Goal: Task Accomplishment & Management: Manage account settings

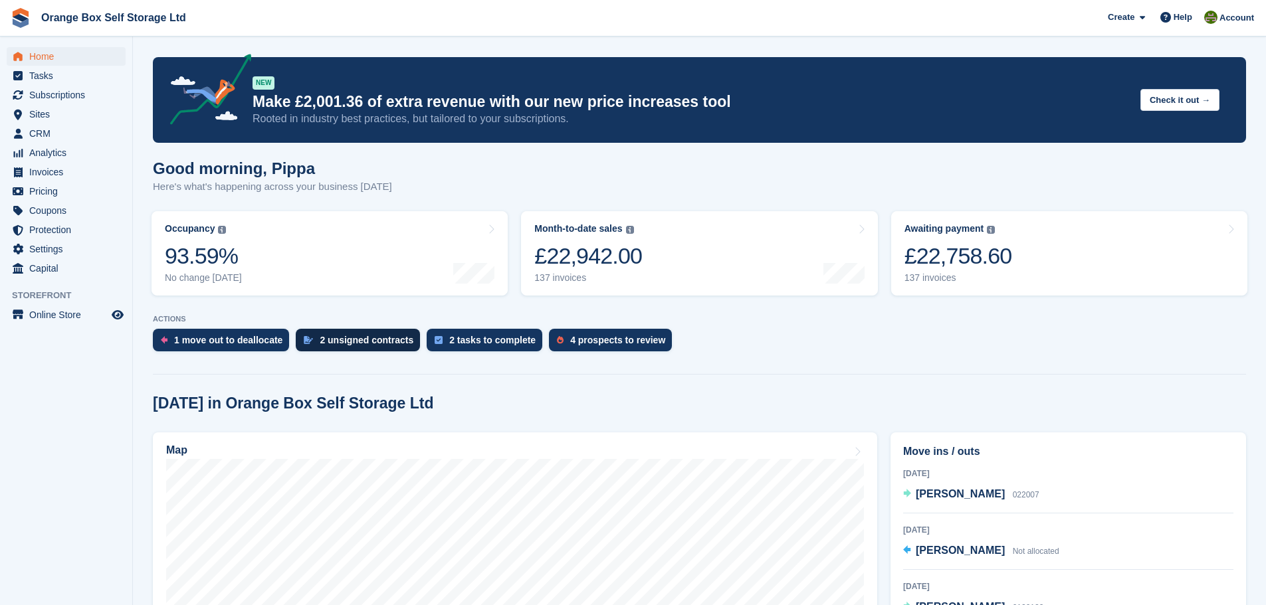
click at [378, 342] on div "2 unsigned contracts" at bounding box center [367, 340] width 94 height 11
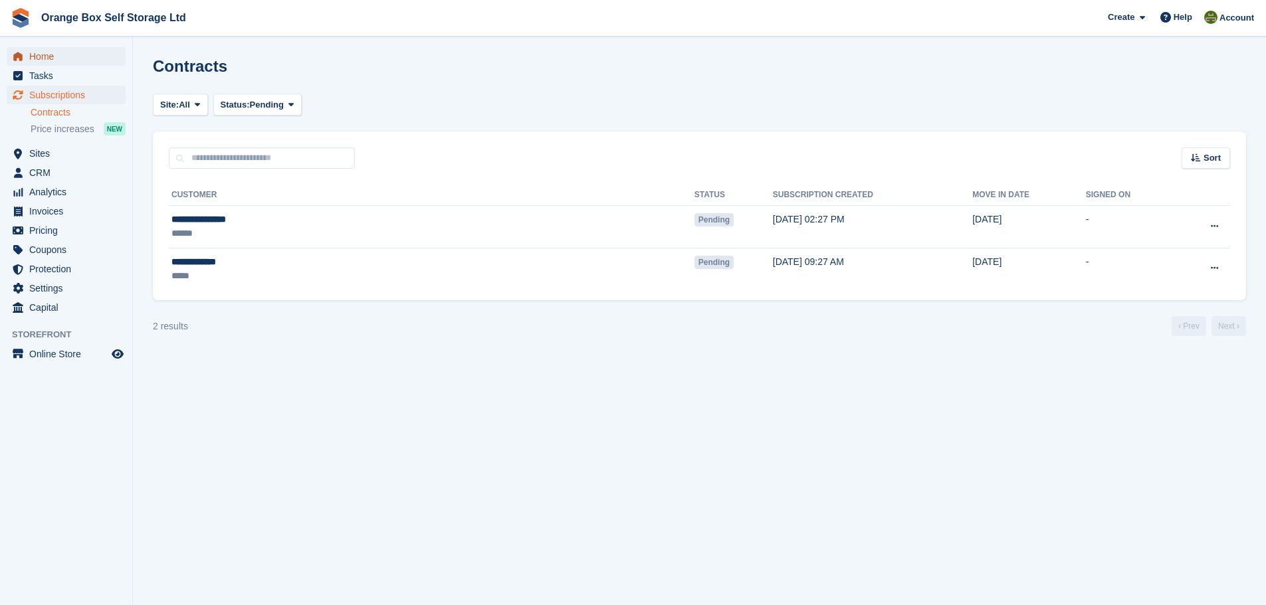
click at [92, 52] on span "Home" at bounding box center [69, 56] width 80 height 19
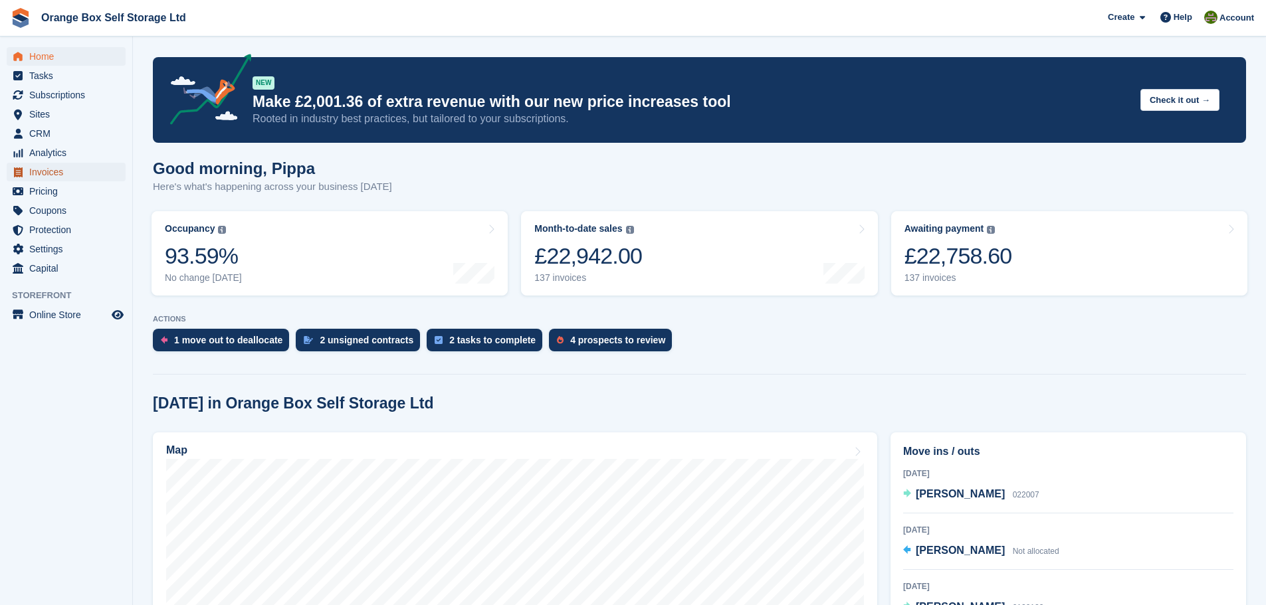
click at [66, 169] on span "Invoices" at bounding box center [69, 172] width 80 height 19
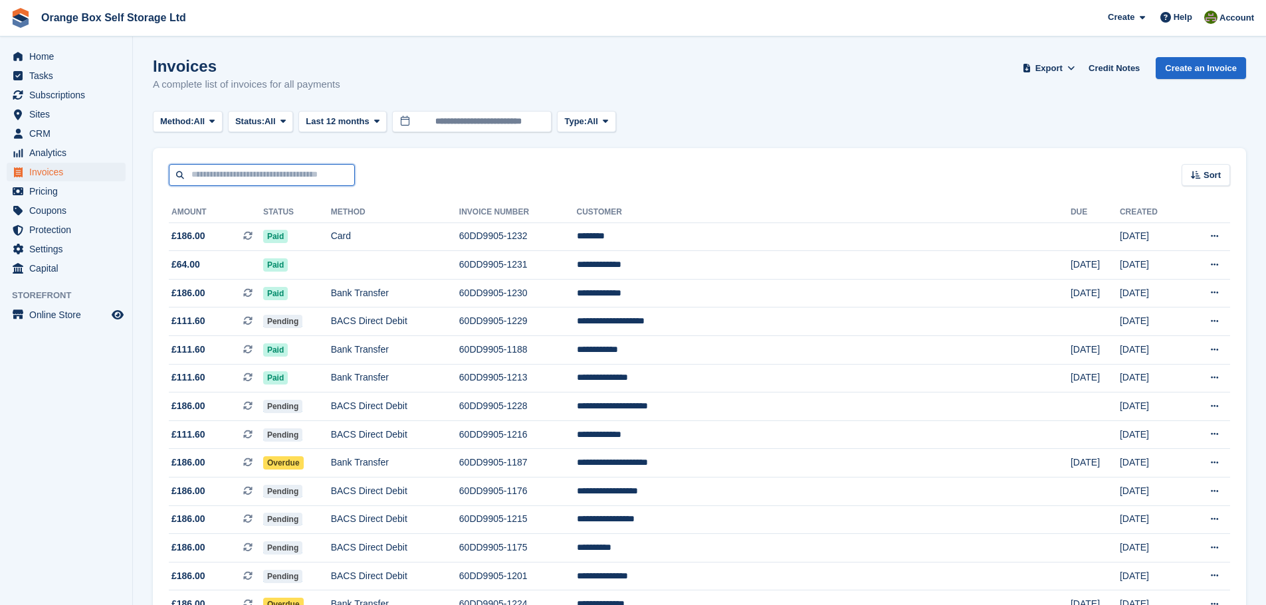
drag, startPoint x: 0, startPoint y: 0, endPoint x: 344, endPoint y: 182, distance: 388.8
click at [344, 182] on input "text" at bounding box center [262, 175] width 186 height 22
type input "***"
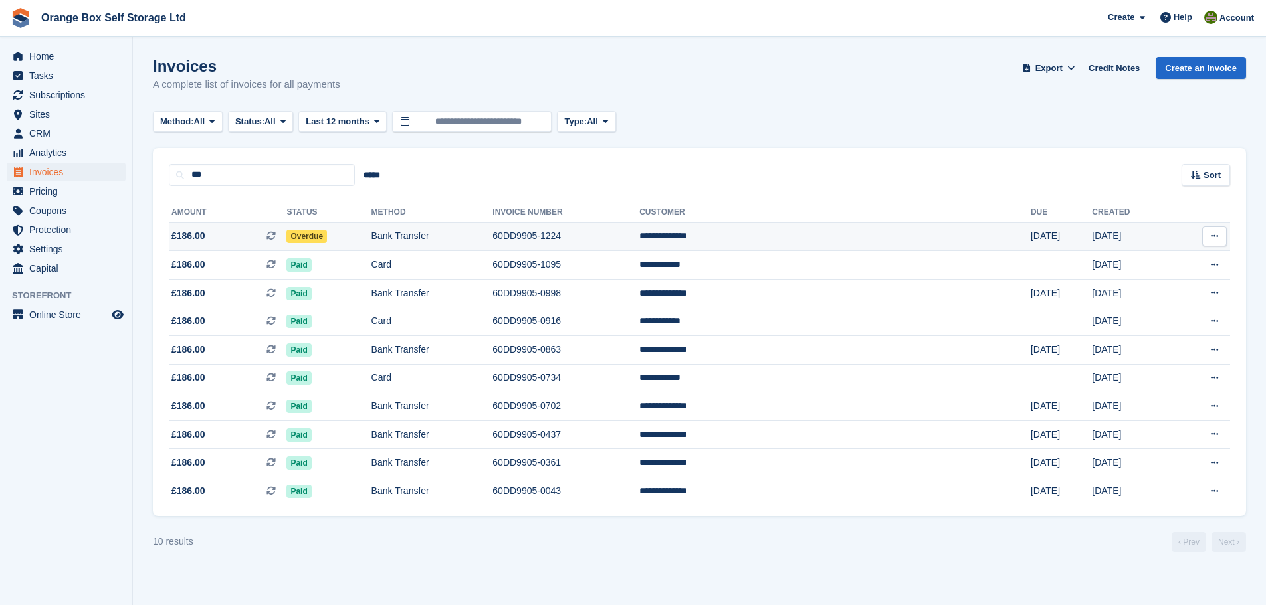
click at [639, 238] on td "60DD9905-1224" at bounding box center [565, 237] width 147 height 29
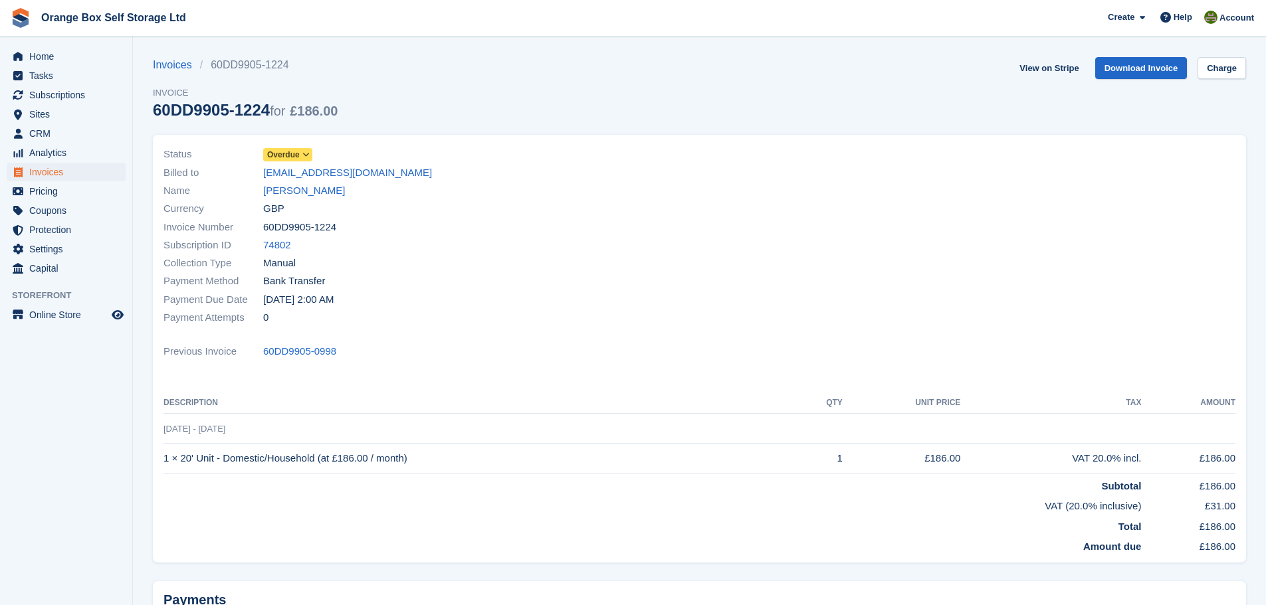
click at [308, 152] on icon at bounding box center [305, 155] width 7 height 8
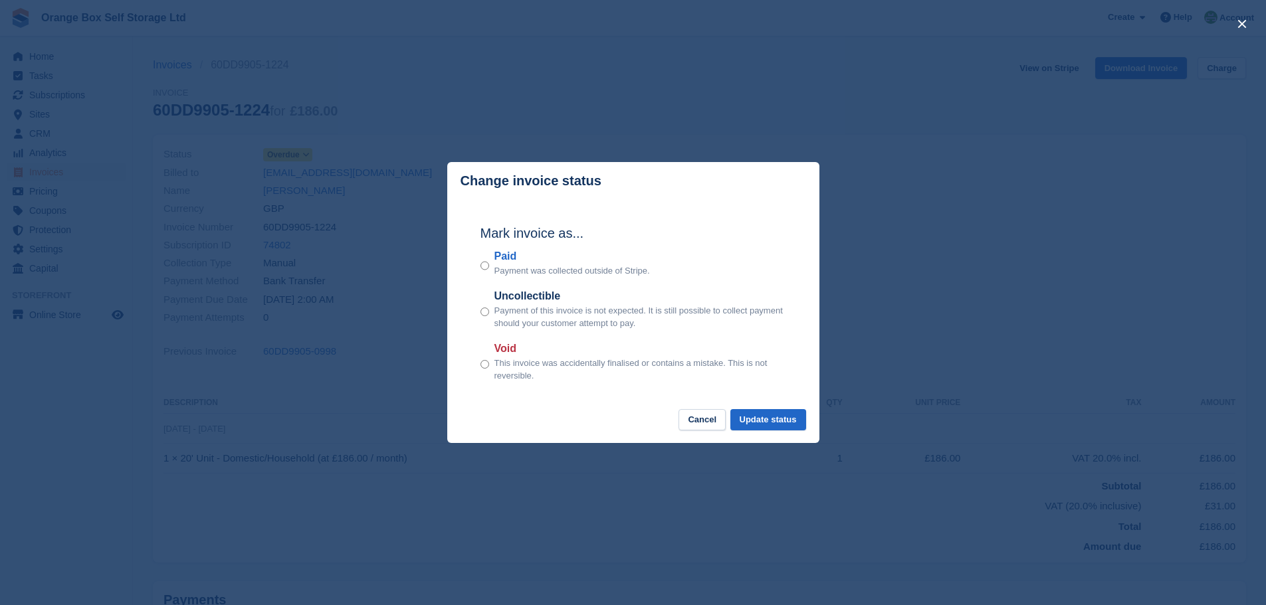
drag, startPoint x: 510, startPoint y: 257, endPoint x: 540, endPoint y: 263, distance: 29.8
click at [512, 257] on label "Paid" at bounding box center [571, 257] width 155 height 16
drag, startPoint x: 785, startPoint y: 425, endPoint x: 789, endPoint y: 445, distance: 21.0
click at [785, 425] on button "Update status" at bounding box center [768, 420] width 76 height 22
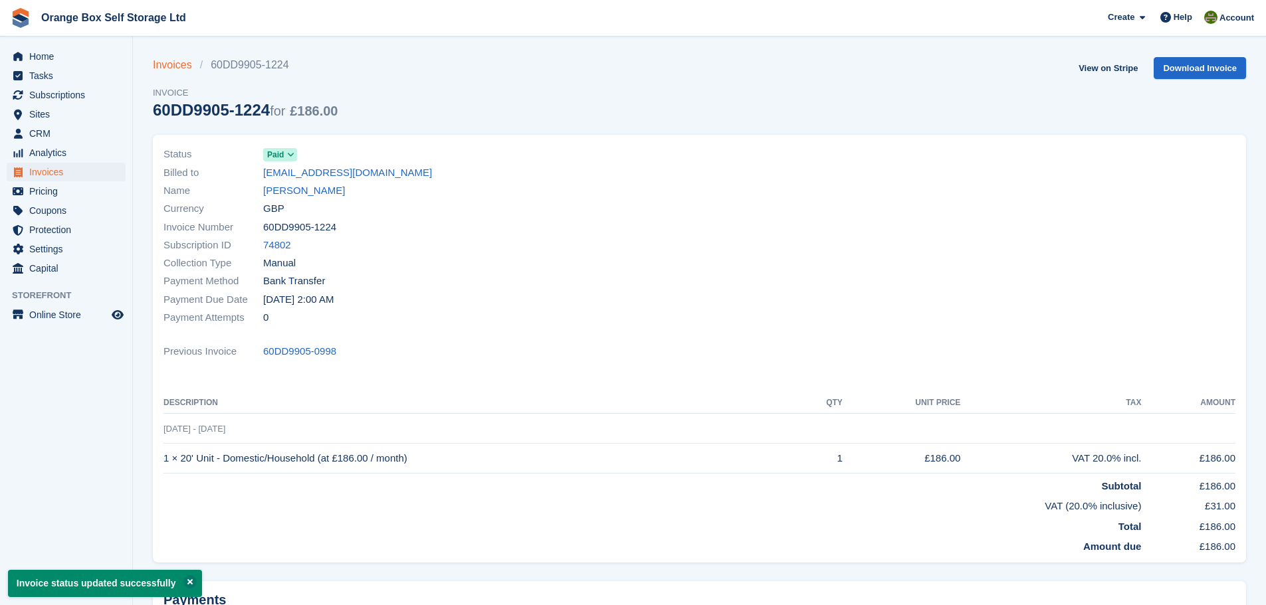
click at [160, 60] on link "Invoices" at bounding box center [176, 65] width 47 height 16
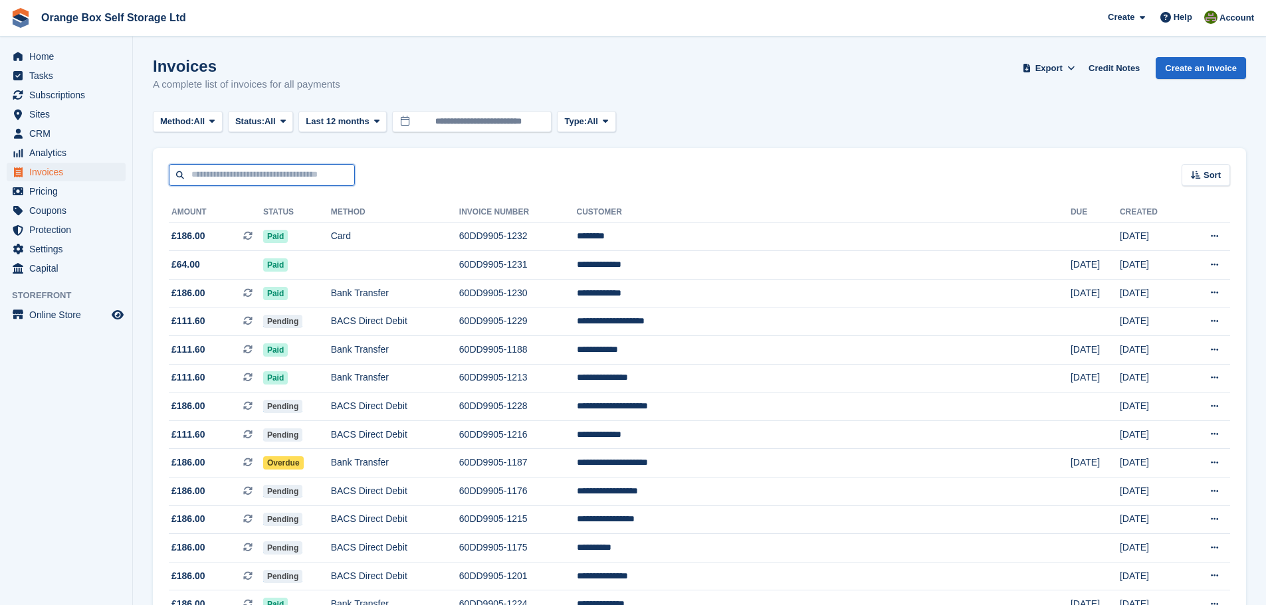
click at [326, 184] on input "text" at bounding box center [262, 175] width 186 height 22
type input "******"
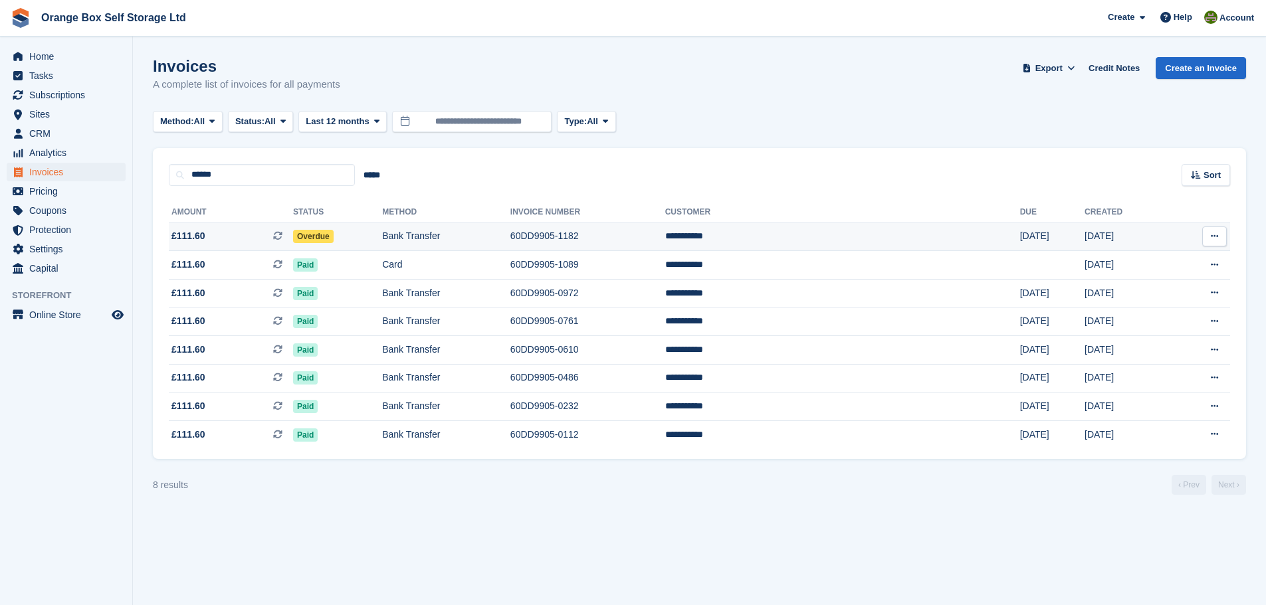
click at [665, 235] on td "60DD9905-1182" at bounding box center [587, 237] width 155 height 29
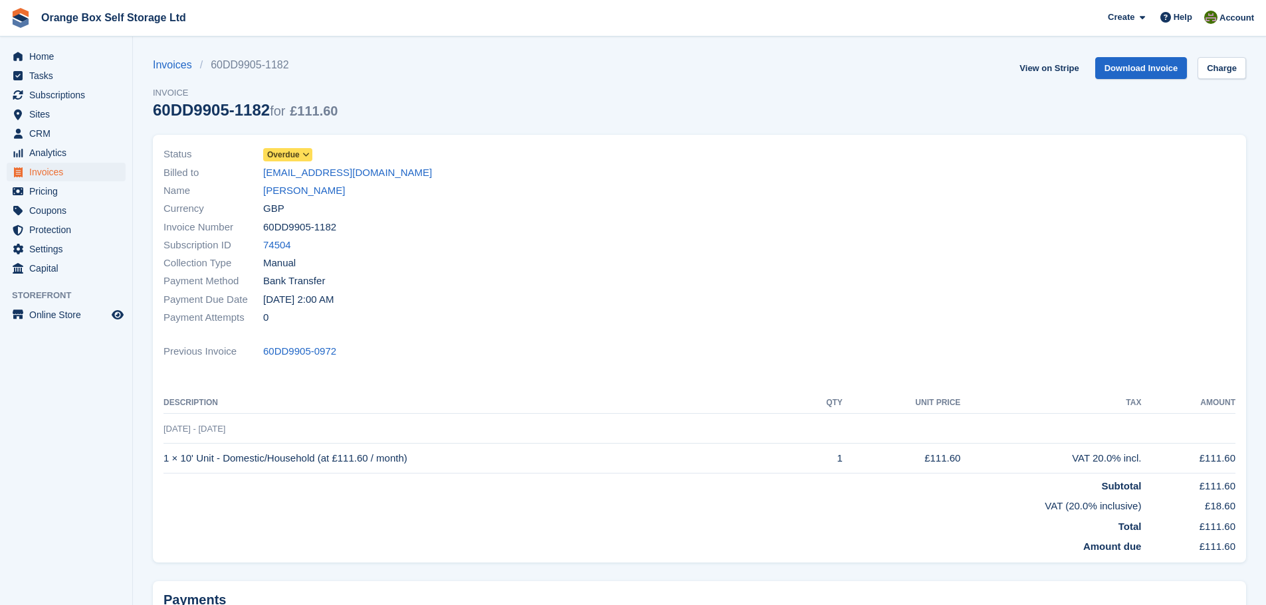
click at [290, 153] on span "Overdue" at bounding box center [283, 155] width 33 height 12
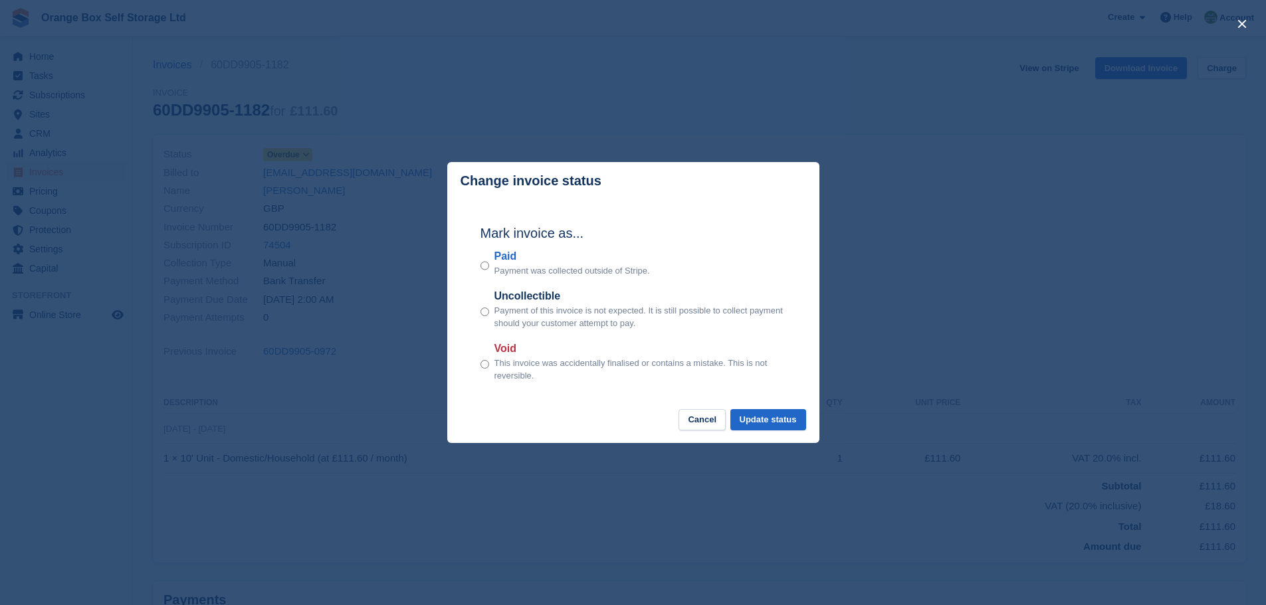
click at [506, 260] on label "Paid" at bounding box center [571, 257] width 155 height 16
click at [775, 425] on button "Update status" at bounding box center [768, 420] width 76 height 22
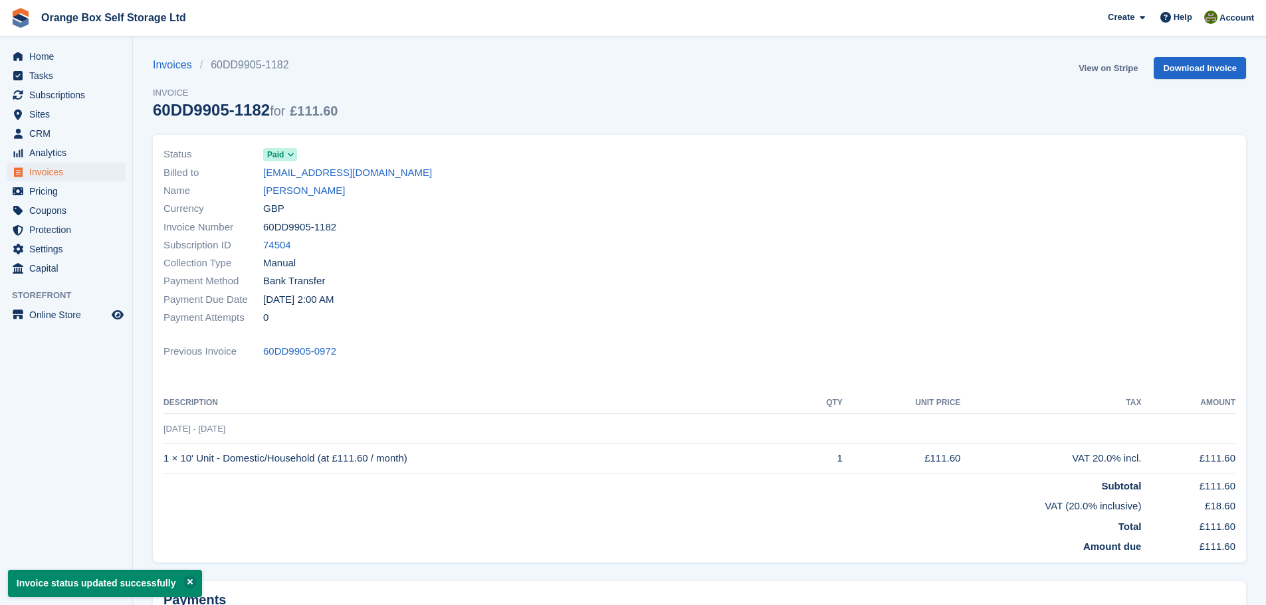
click at [1125, 66] on link "View on Stripe" at bounding box center [1108, 68] width 70 height 22
